Goal: Transaction & Acquisition: Subscribe to service/newsletter

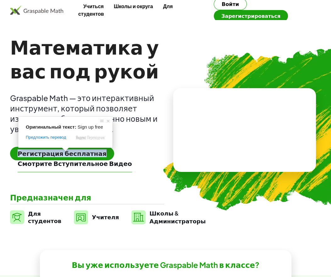
click at [65, 153] on ya-tr-span "Регистрация бесплатная" at bounding box center [62, 154] width 89 height 8
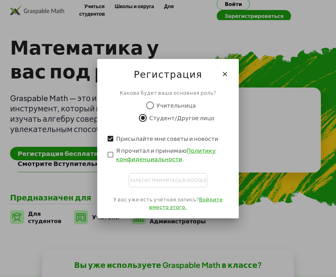
click at [152, 183] on div "Зарегистрируйтесь в Google Вход через аккаунт Google Вход через аккаунт Google.…" at bounding box center [167, 180] width 79 height 14
click at [165, 179] on div "Зарегистрируйтесь в Google Вход через аккаунт Google Вход через аккаунт Google.…" at bounding box center [167, 180] width 79 height 14
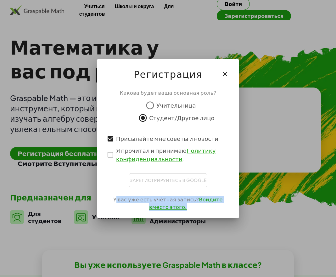
click at [165, 180] on div "Зарегистрируйтесь в Google Вход через аккаунт Google Вход через аккаунт Google.…" at bounding box center [167, 180] width 79 height 14
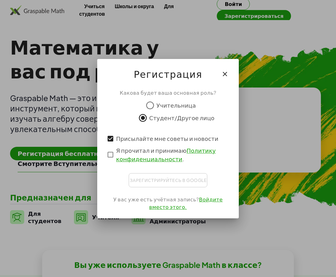
click at [97, 178] on div "Какова будет ваша основная роль? Учительница Студент/Другое лицо Присылайте мне…" at bounding box center [167, 151] width 141 height 134
click at [222, 73] on icon "button" at bounding box center [225, 74] width 8 height 8
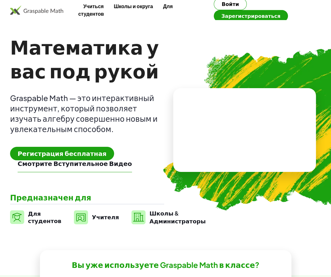
click at [216, 149] on video at bounding box center [244, 129] width 94 height 47
click at [272, 13] on ya-tr-span "Зарегистрироваться" at bounding box center [250, 16] width 59 height 7
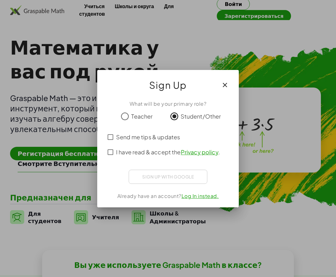
click at [110, 137] on div "Send me tips & updates" at bounding box center [168, 137] width 126 height 15
